Goal: Task Accomplishment & Management: Manage account settings

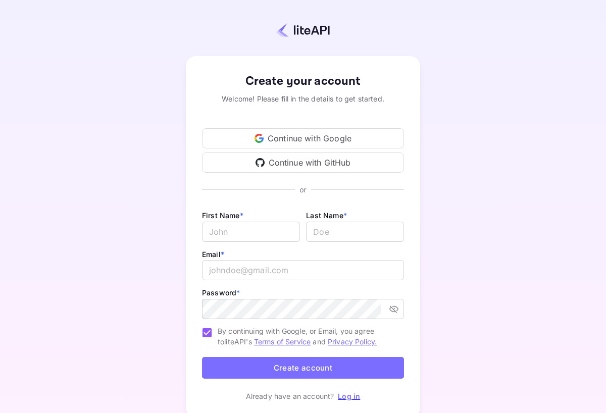
click at [295, 134] on div "Continue with Google" at bounding box center [303, 138] width 202 height 20
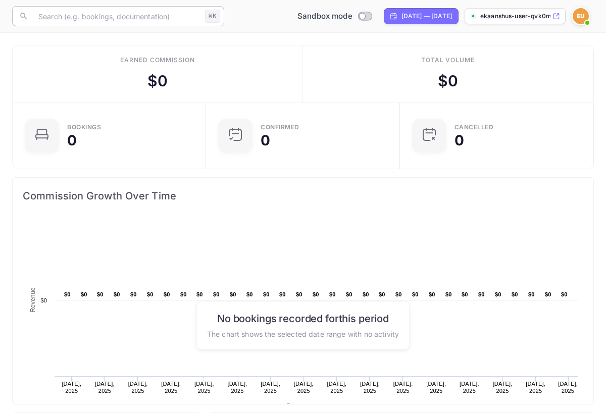
click at [145, 19] on input "text" at bounding box center [116, 16] width 169 height 20
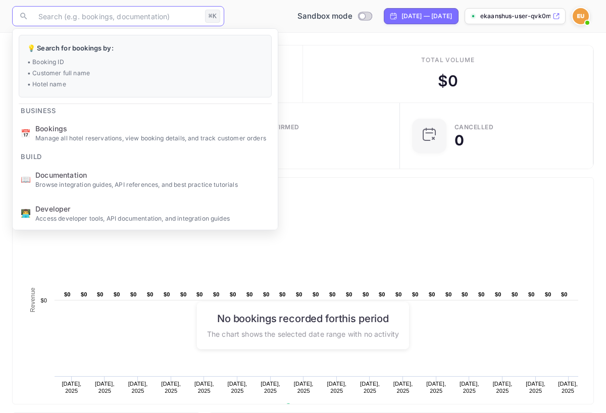
click at [533, 17] on p "ekaanshus-user-qvk0m.n..." at bounding box center [515, 16] width 70 height 9
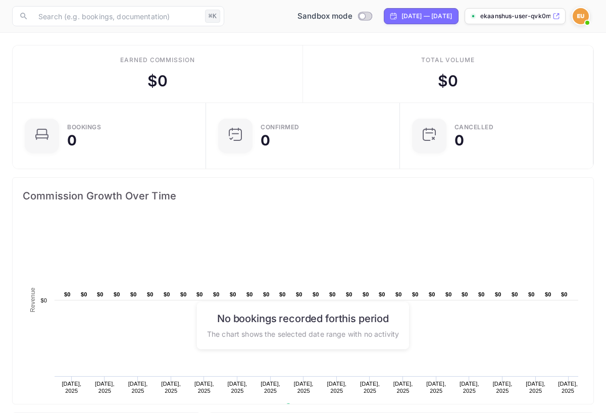
click at [587, 16] on img at bounding box center [580, 16] width 16 height 16
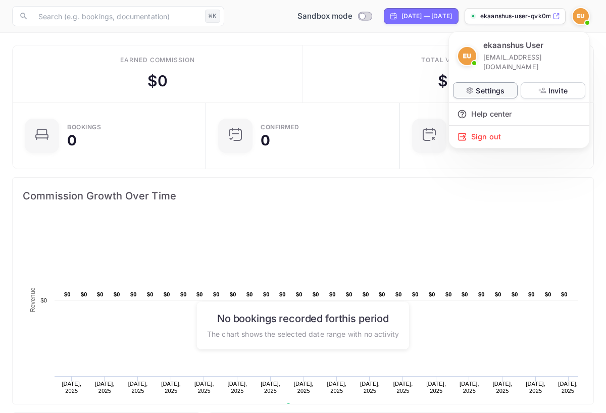
click at [497, 86] on div "Settings" at bounding box center [485, 90] width 65 height 16
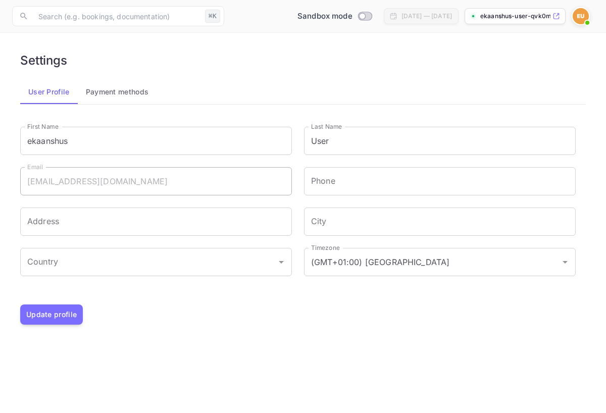
click at [141, 100] on button "Payment methods" at bounding box center [117, 92] width 79 height 24
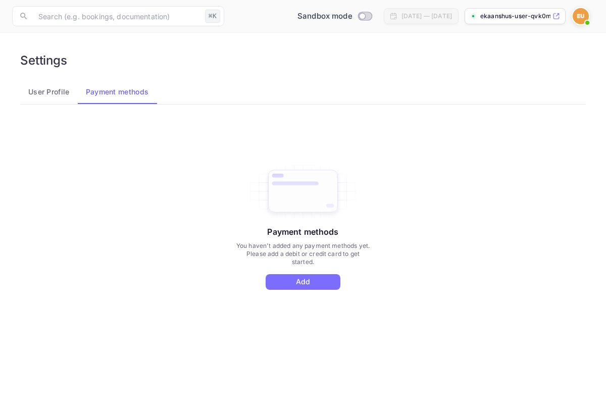
click at [291, 22] on div "Sandbox mode" at bounding box center [334, 17] width 86 height 16
click at [352, 15] on input "Switch to Production mode" at bounding box center [362, 16] width 20 height 7
checkbox input "false"
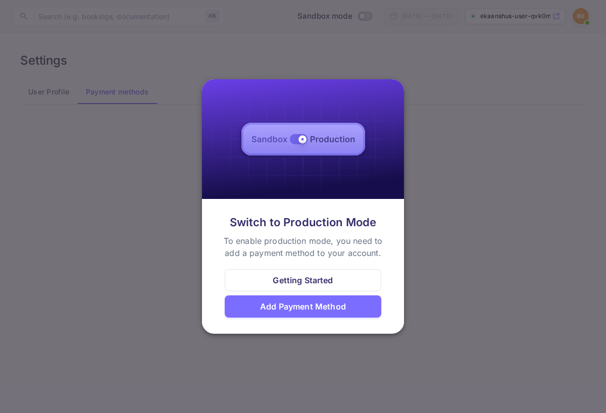
click at [303, 274] on div "Getting Started" at bounding box center [303, 280] width 156 height 22
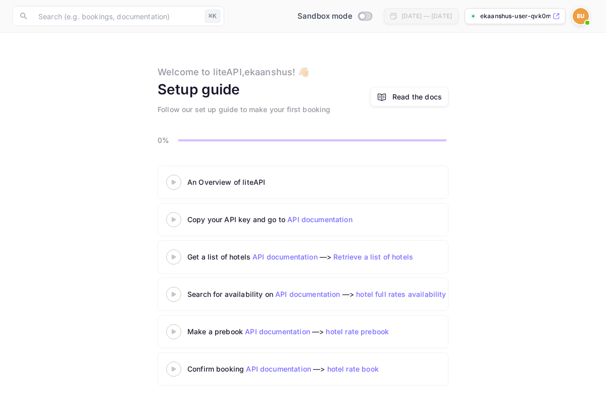
click at [305, 219] on link "API documentation" at bounding box center [319, 219] width 65 height 9
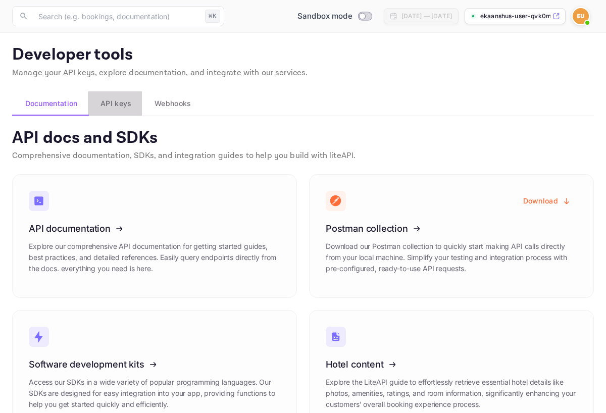
click at [99, 110] on button "API keys" at bounding box center [115, 103] width 54 height 24
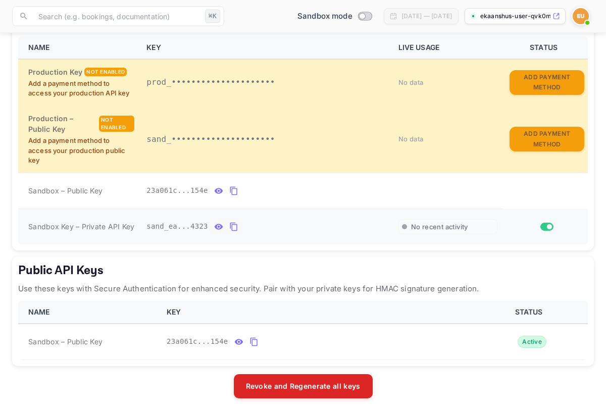
scroll to position [308, 0]
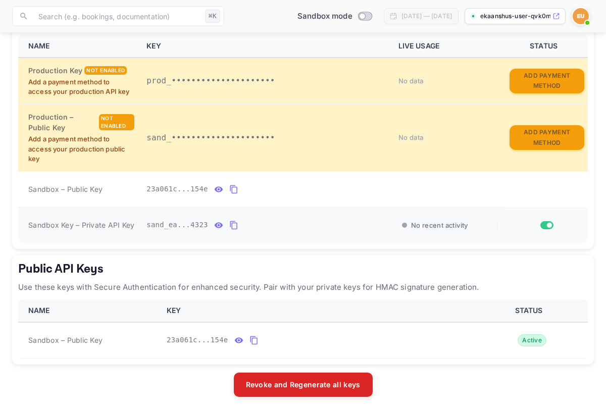
click at [234, 284] on p "Use these keys with Secure Authentication for enhanced security. Pair with your…" at bounding box center [302, 287] width 569 height 12
click at [264, 287] on p "Use these keys with Secure Authentication for enhanced security. Pair with your…" at bounding box center [302, 287] width 569 height 12
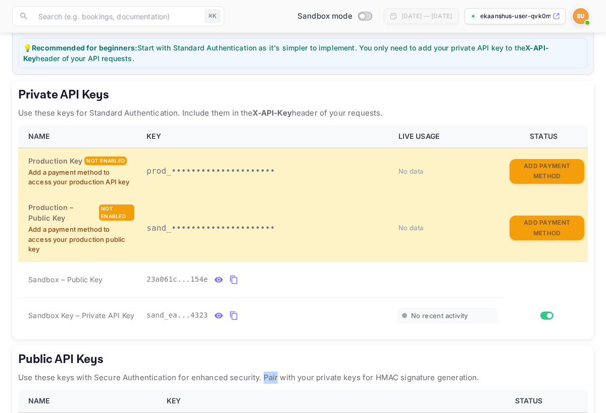
scroll to position [215, 0]
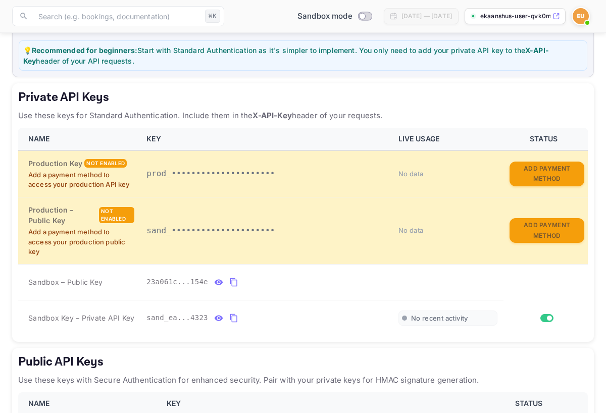
click at [187, 135] on th "KEY" at bounding box center [265, 139] width 251 height 23
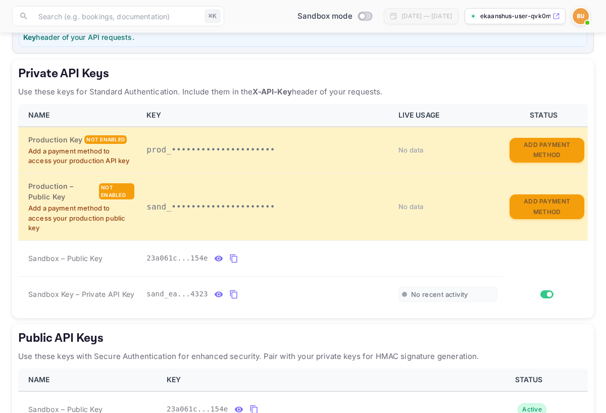
scroll to position [240, 0]
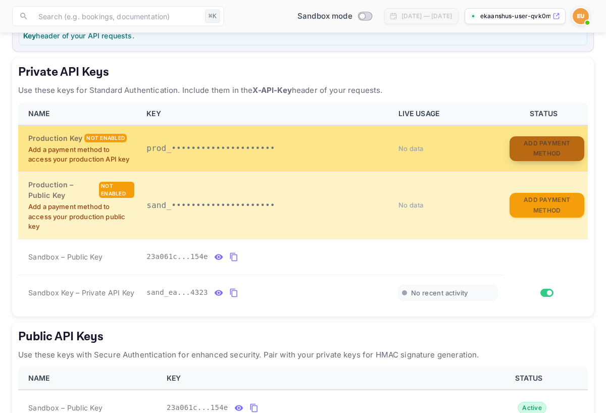
click at [560, 142] on button "Add Payment Method" at bounding box center [546, 148] width 75 height 25
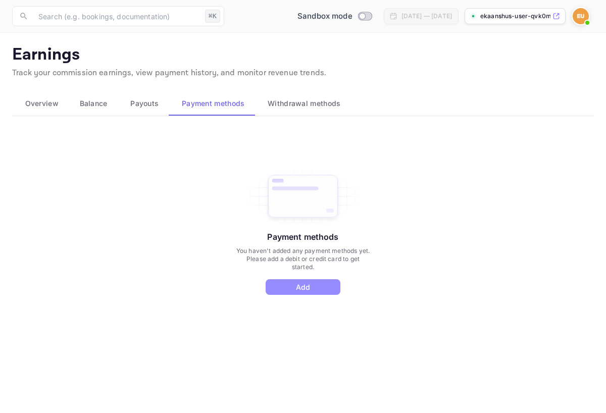
click at [295, 284] on button "Add" at bounding box center [302, 287] width 75 height 16
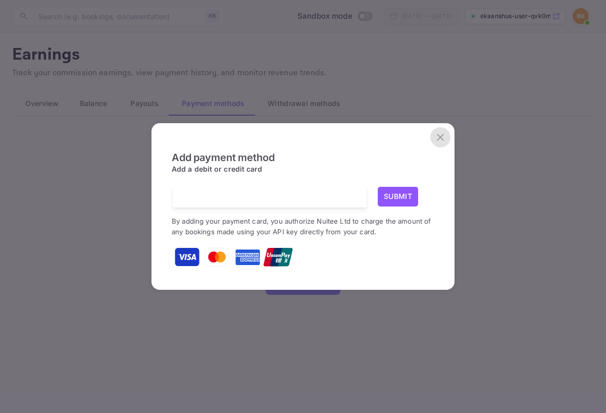
click at [436, 134] on icon "close" at bounding box center [440, 137] width 12 height 12
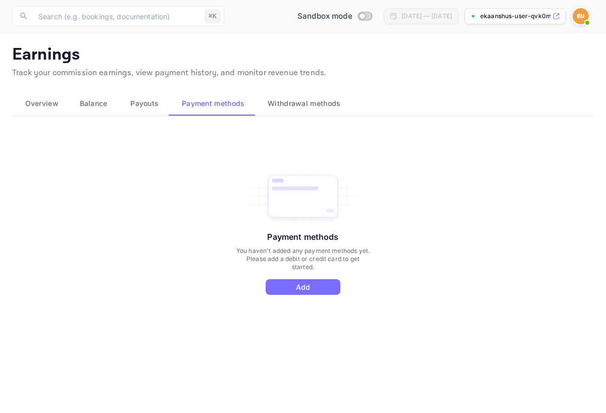
click at [109, 105] on button "Balance" at bounding box center [92, 103] width 51 height 24
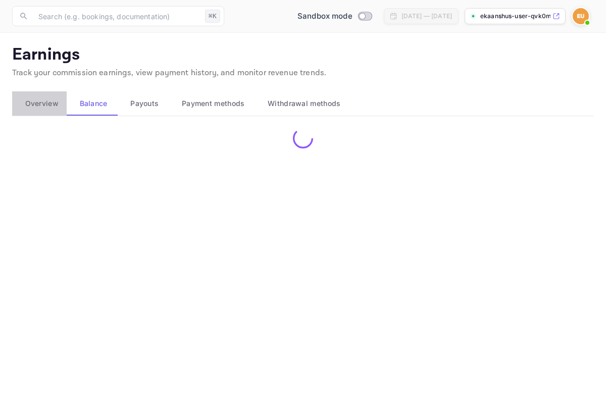
click at [58, 108] on span "Overview" at bounding box center [41, 103] width 33 height 12
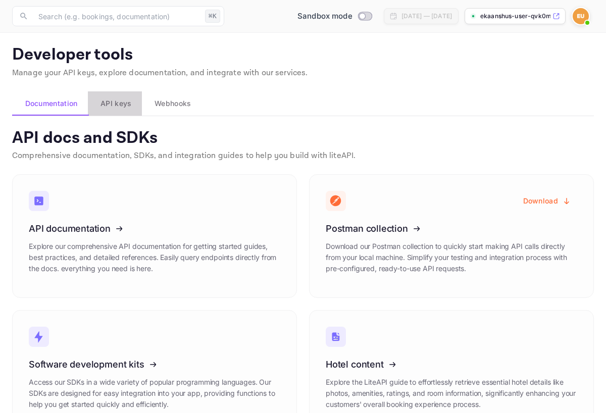
click at [120, 108] on span "API keys" at bounding box center [115, 103] width 31 height 12
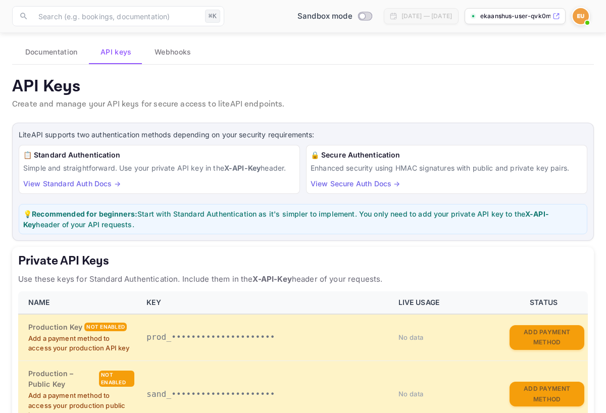
scroll to position [49, 0]
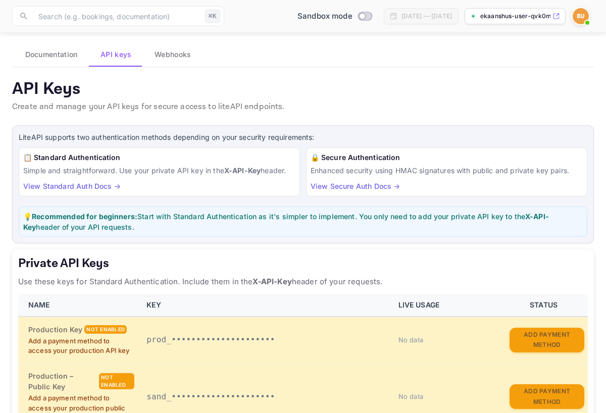
click at [164, 62] on button "Webhooks" at bounding box center [172, 54] width 60 height 24
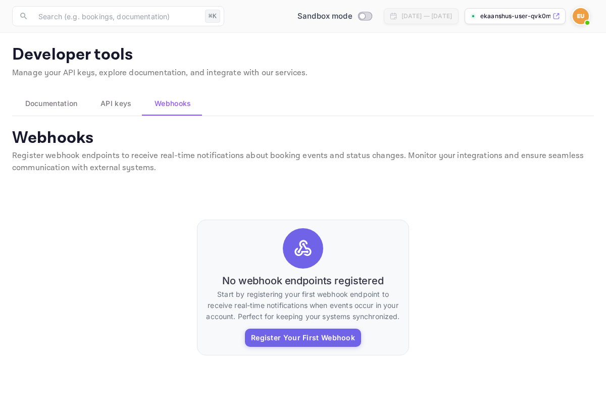
scroll to position [0, 0]
click at [99, 114] on button "API keys" at bounding box center [115, 103] width 54 height 24
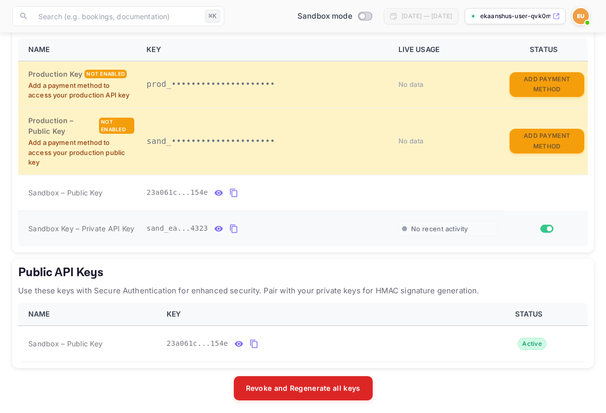
scroll to position [308, 0]
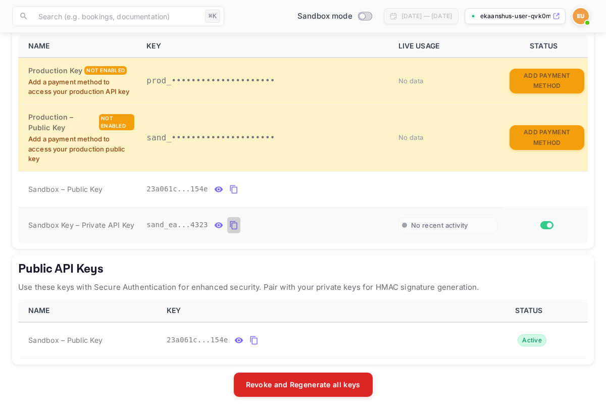
click at [229, 225] on icon "private api keys table" at bounding box center [233, 225] width 9 height 12
